Goal: Transaction & Acquisition: Purchase product/service

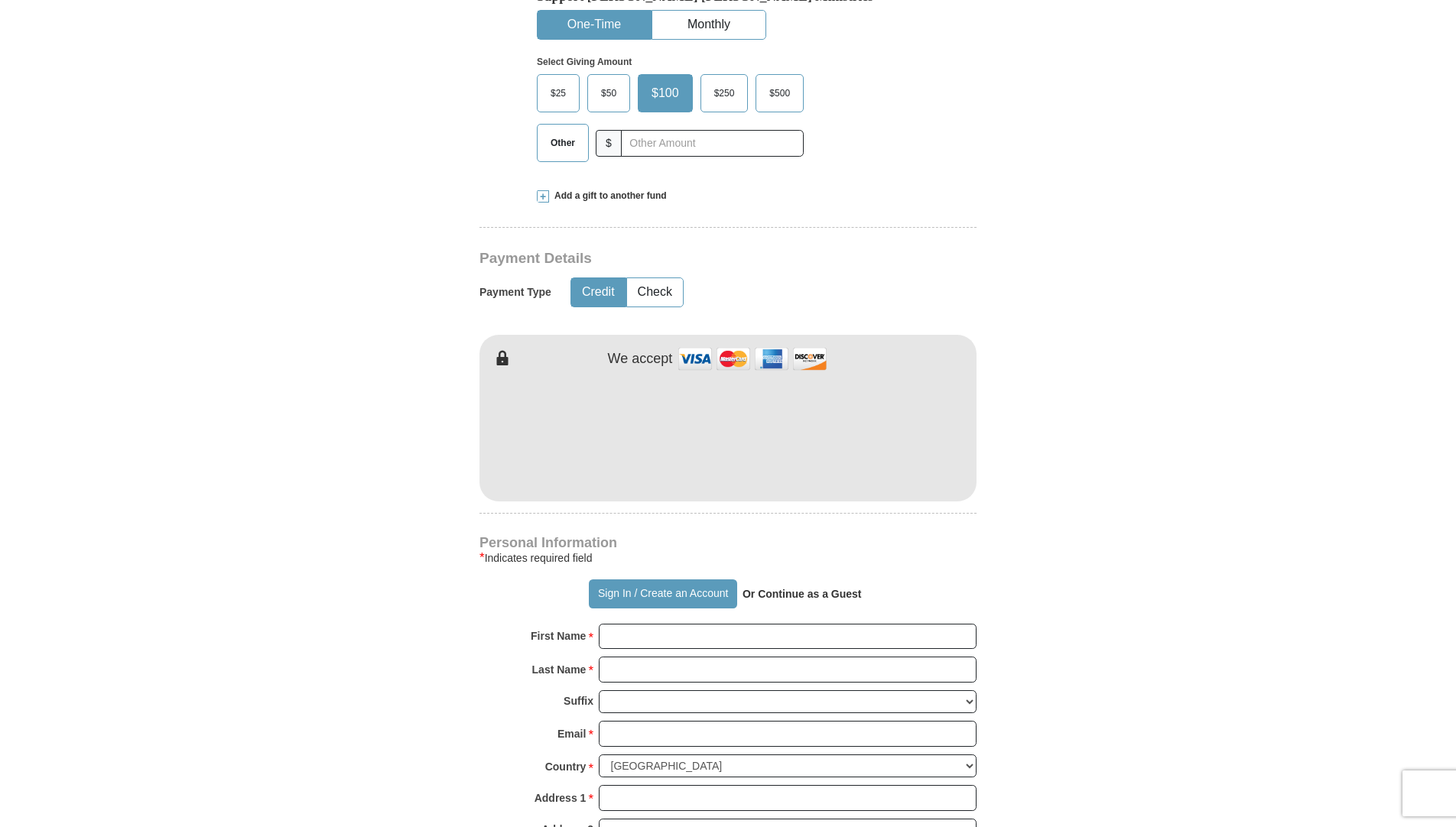
scroll to position [626, 0]
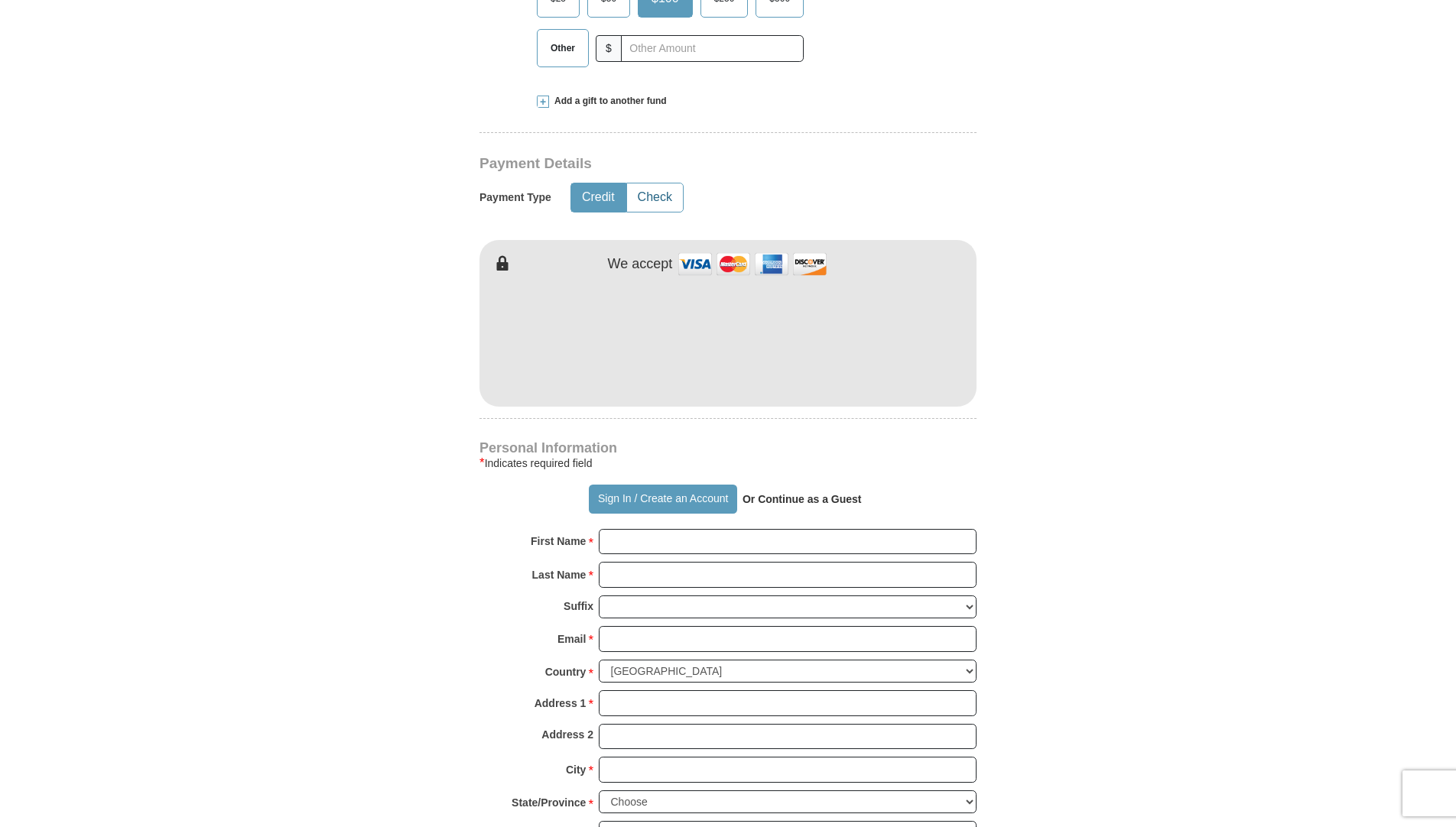
click at [662, 198] on button "Check" at bounding box center [654, 198] width 56 height 28
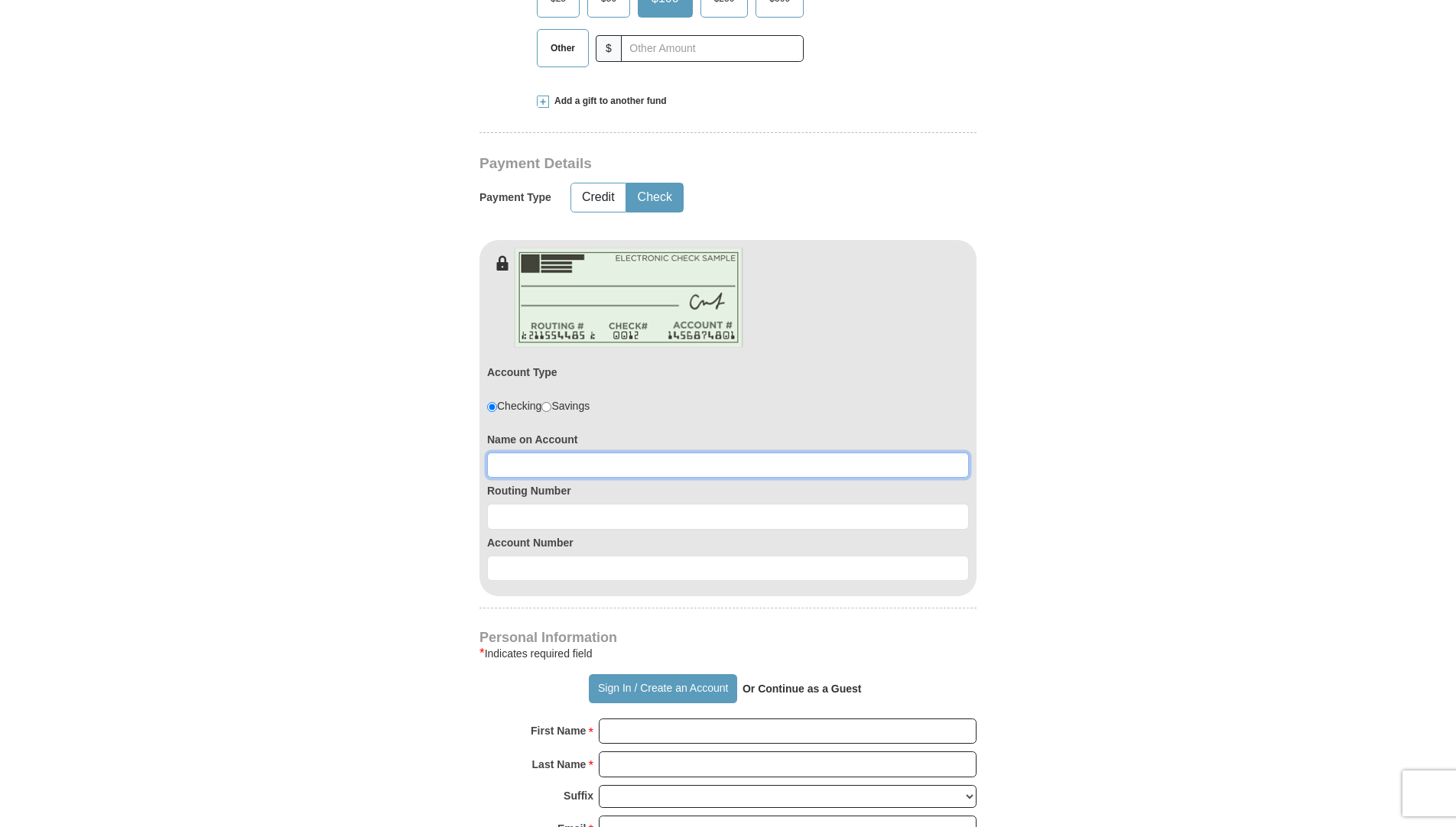
click at [511, 464] on input at bounding box center [728, 466] width 482 height 26
type input "[PERSON_NAME]"
click at [514, 502] on div "Routing Number" at bounding box center [728, 503] width 482 height 52
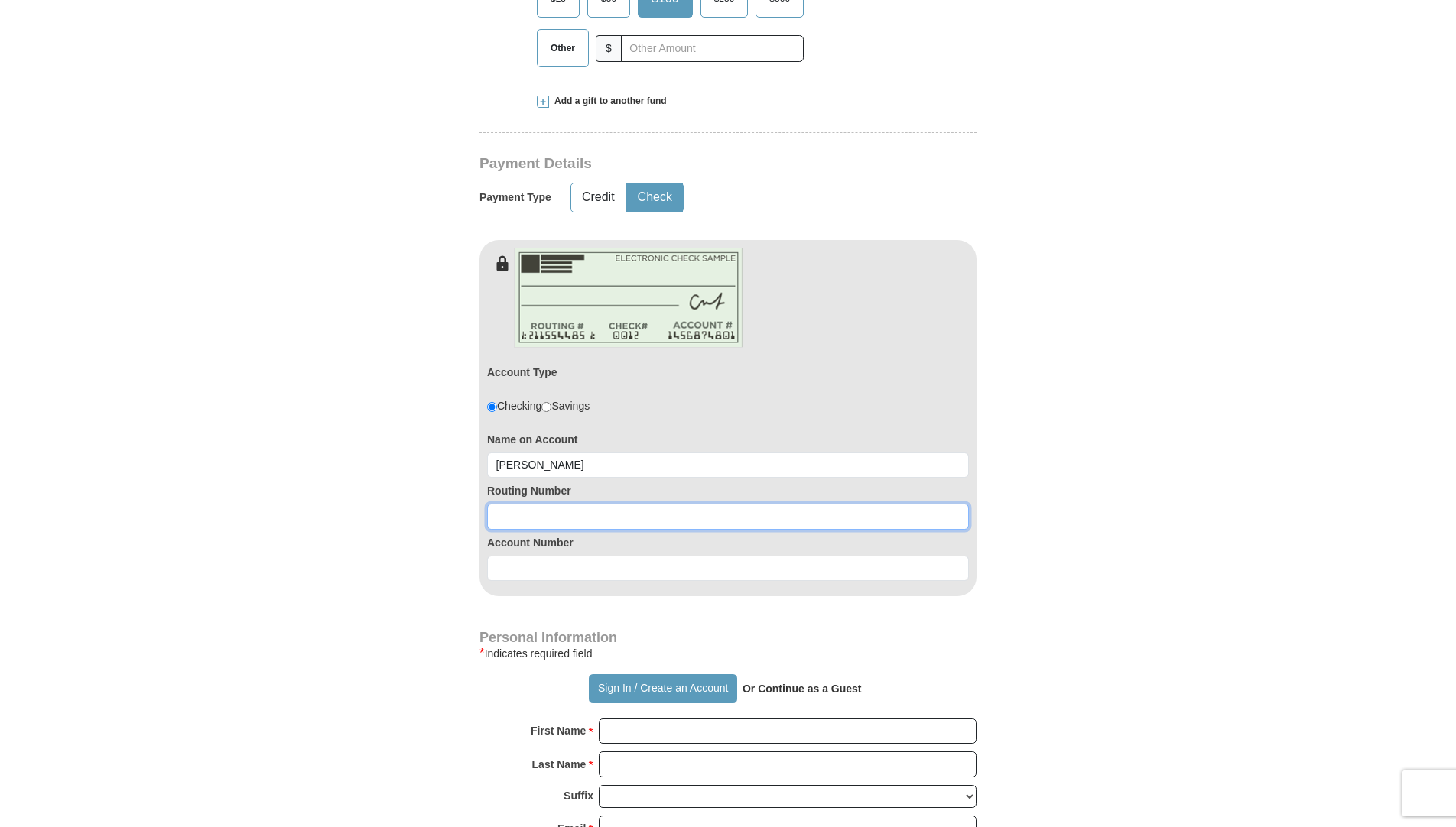
click at [509, 520] on input at bounding box center [728, 517] width 482 height 26
type input "325081403"
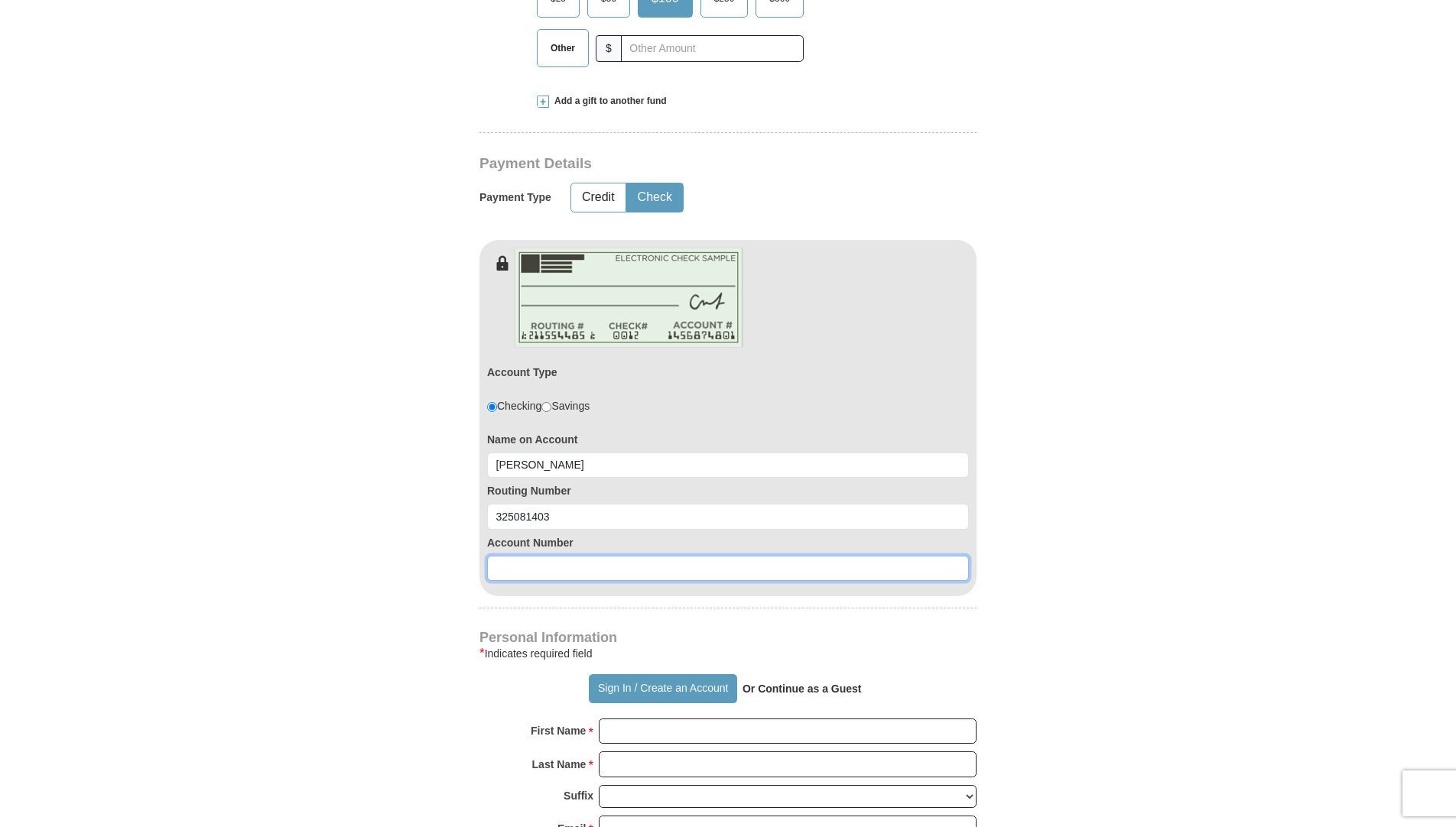
click at [499, 565] on input at bounding box center [728, 569] width 482 height 26
type input "3579058245"
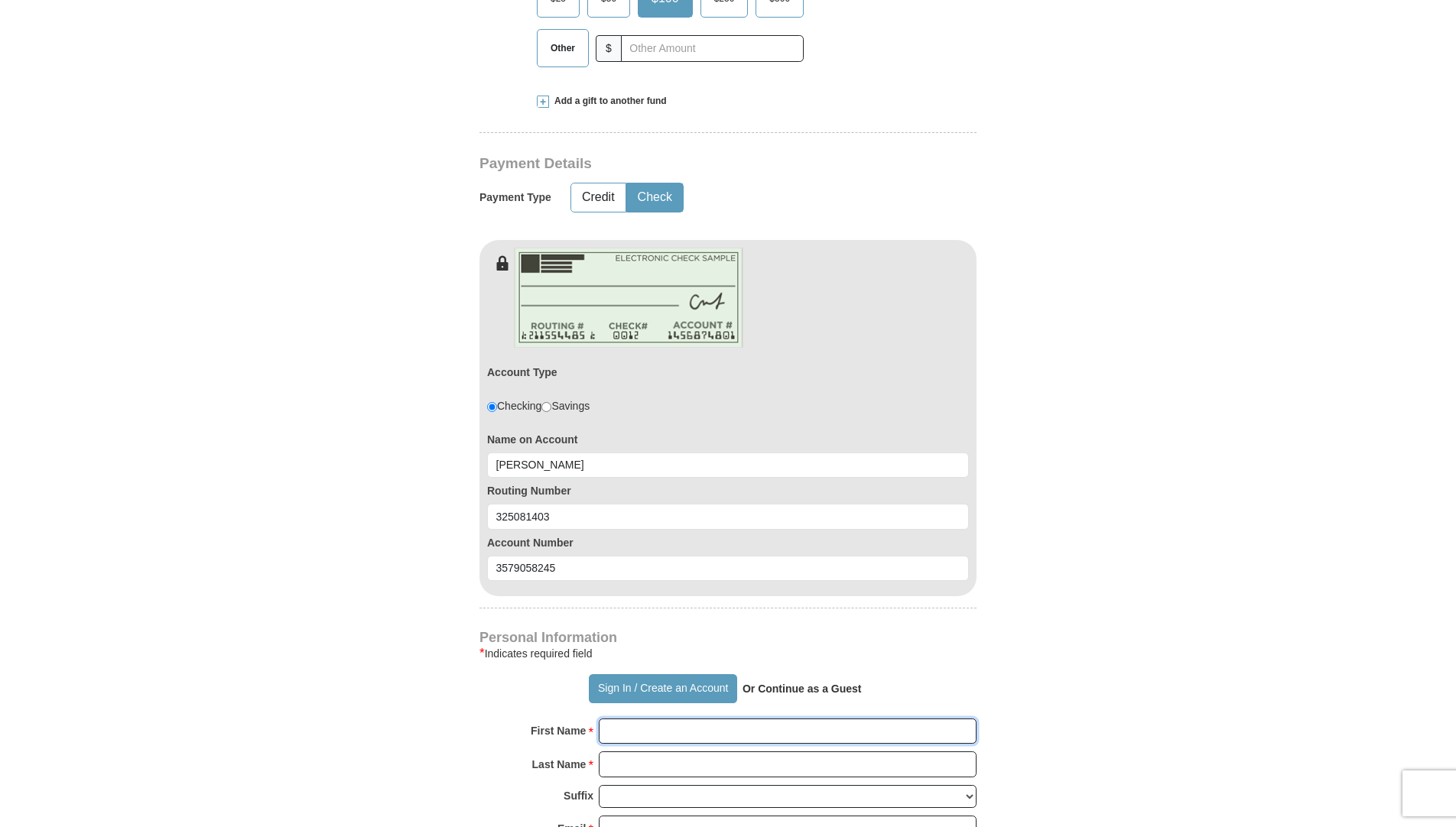
click at [647, 728] on input "First Name *" at bounding box center [787, 732] width 377 height 26
type input "[PERSON_NAME]"
type input "Hall"
type input "[EMAIL_ADDRESS][DOMAIN_NAME]"
type input "[STREET_ADDRESS]"
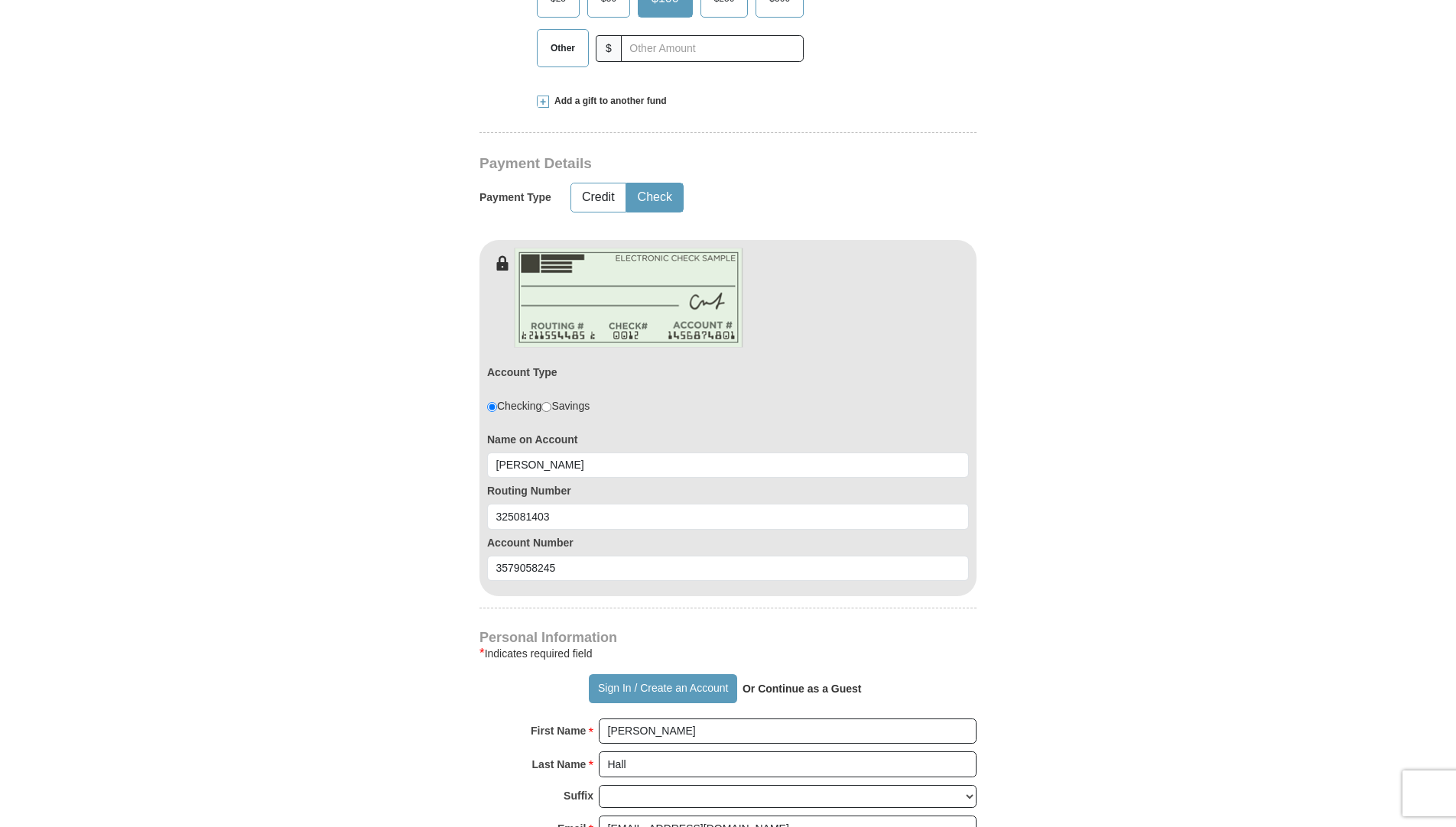
type input "[PERSON_NAME][GEOGRAPHIC_DATA]"
select select "WA"
type input "98391"
type input "2534477790"
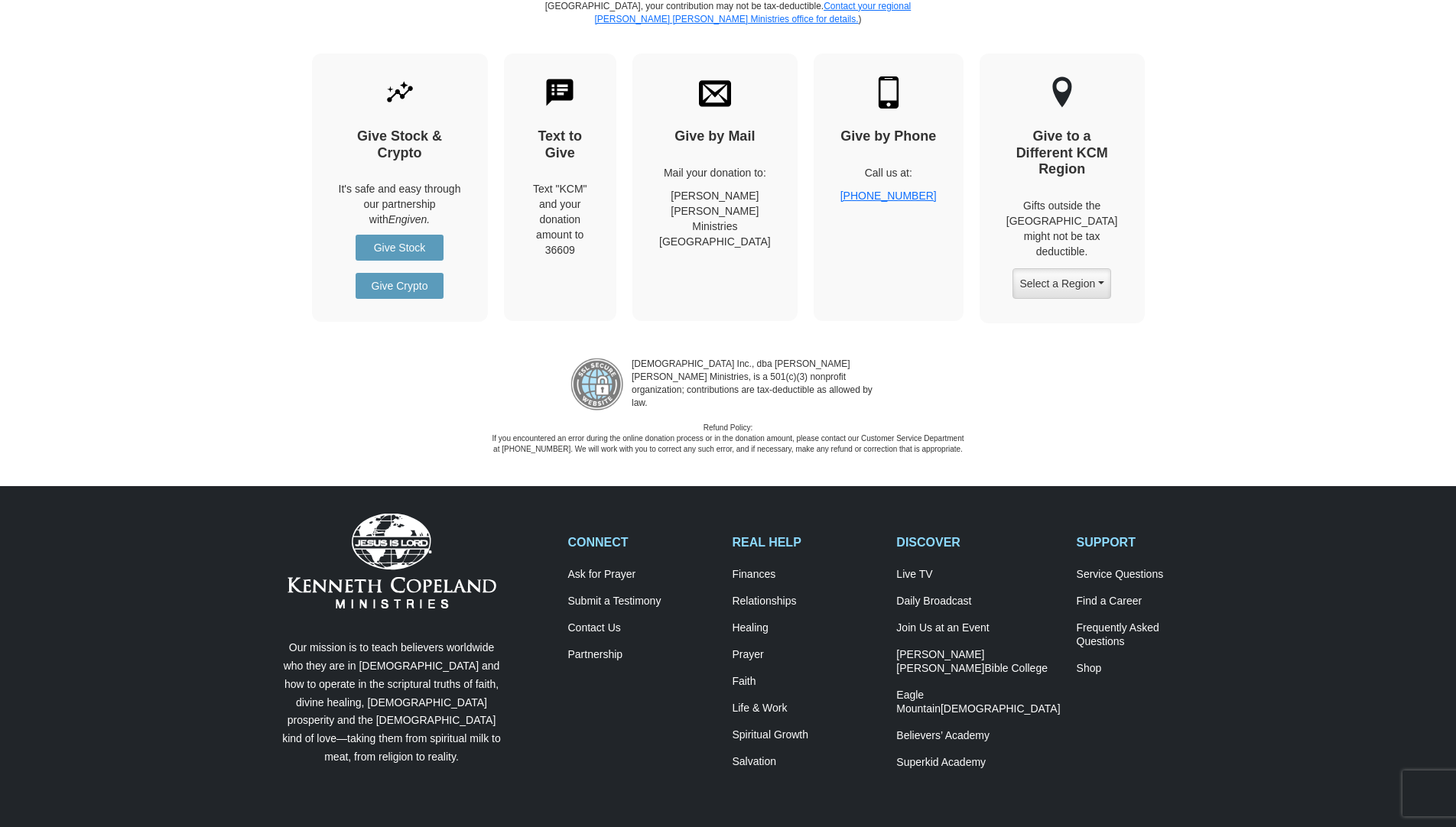
scroll to position [1349, 0]
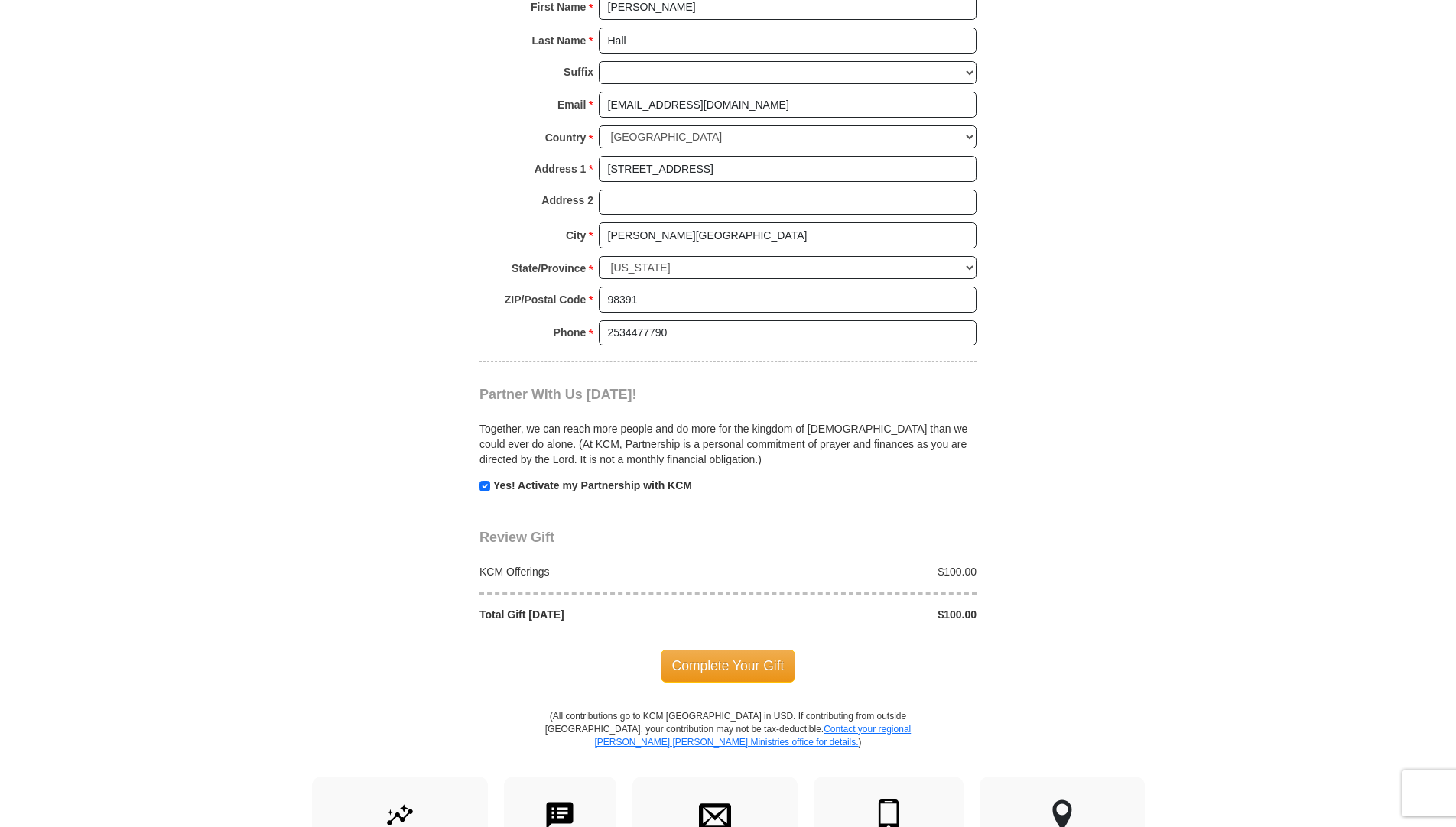
click at [732, 664] on span "Complete Your Gift" at bounding box center [728, 666] width 136 height 32
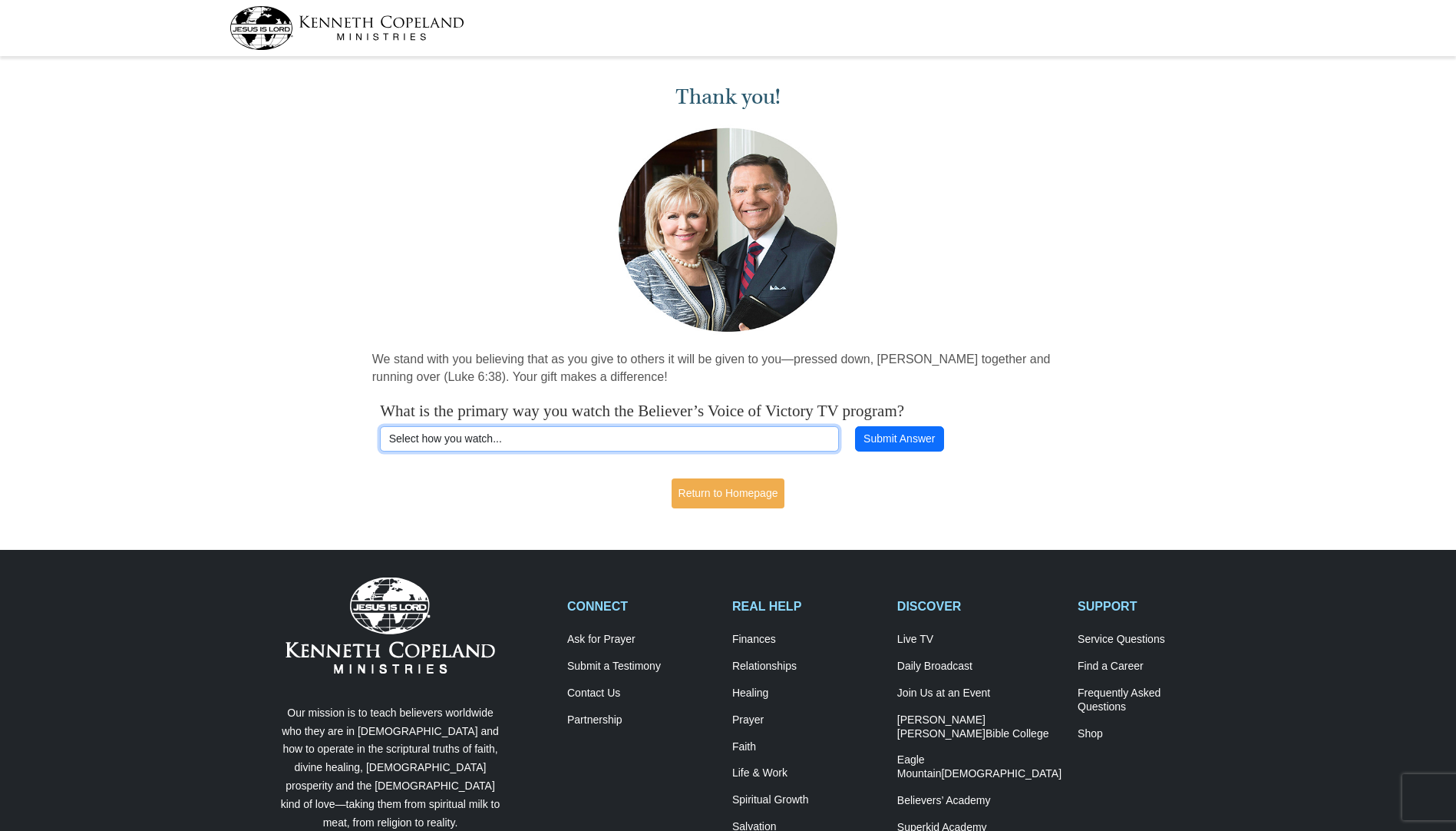
click at [627, 441] on select "Select how you watch... Daystar Morning Daystar Evening KCM.org GoVictory.com V…" at bounding box center [608, 440] width 458 height 26
select select "ROKU"
click at [380, 426] on select "Select how you watch... Daystar Morning Daystar Evening KCM.org GoVictory.com V…" at bounding box center [608, 440] width 458 height 26
click at [734, 497] on link "Return to Homepage" at bounding box center [728, 493] width 113 height 30
